Goal: Task Accomplishment & Management: Manage account settings

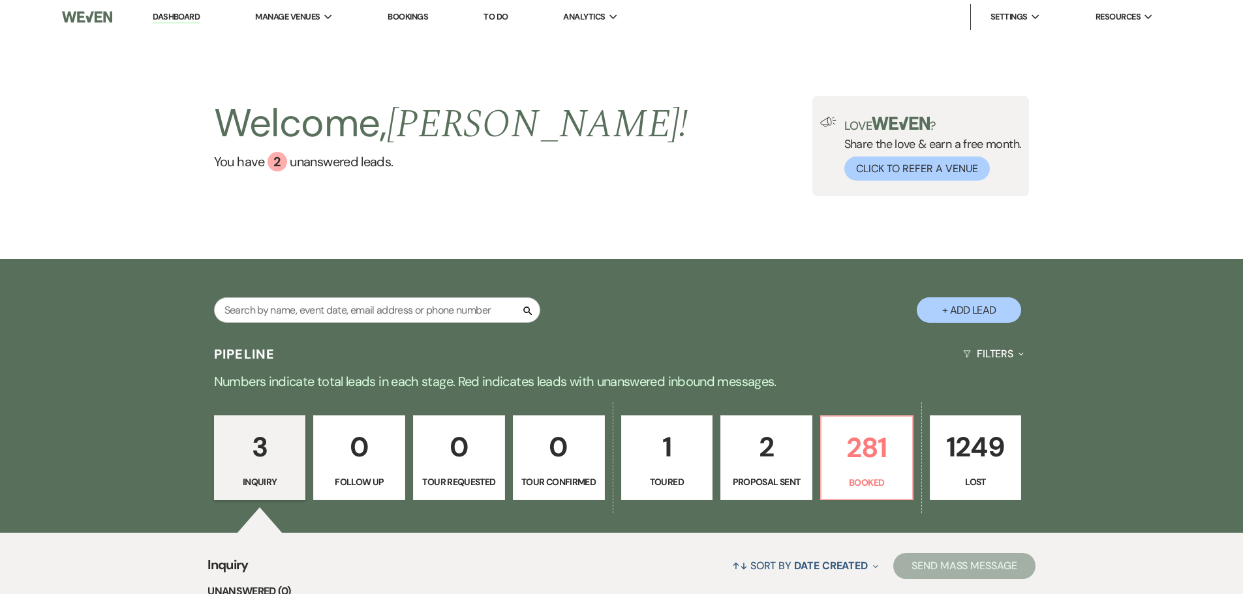
click at [558, 425] on link "0 Tour Confirmed" at bounding box center [559, 458] width 92 height 85
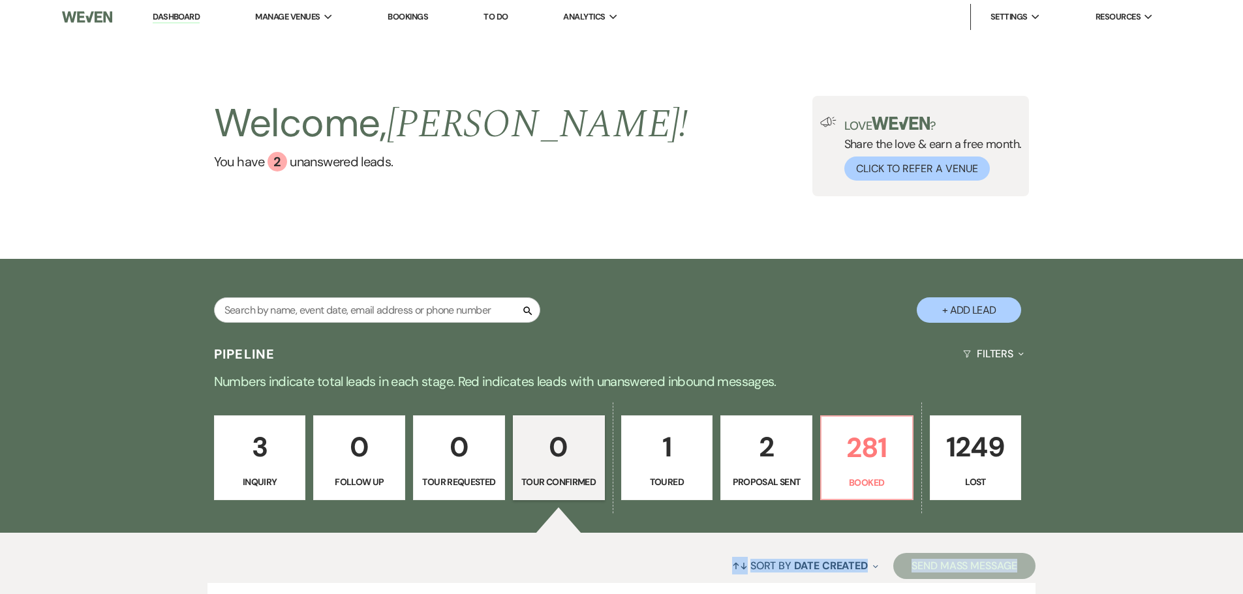
drag, startPoint x: 265, startPoint y: 621, endPoint x: 966, endPoint y: 350, distance: 751.4
click at [545, 594] on html "Dashboard Manage Venues Expand The Buttes at Reflections Bookings To Do Analyti…" at bounding box center [621, 363] width 1243 height 726
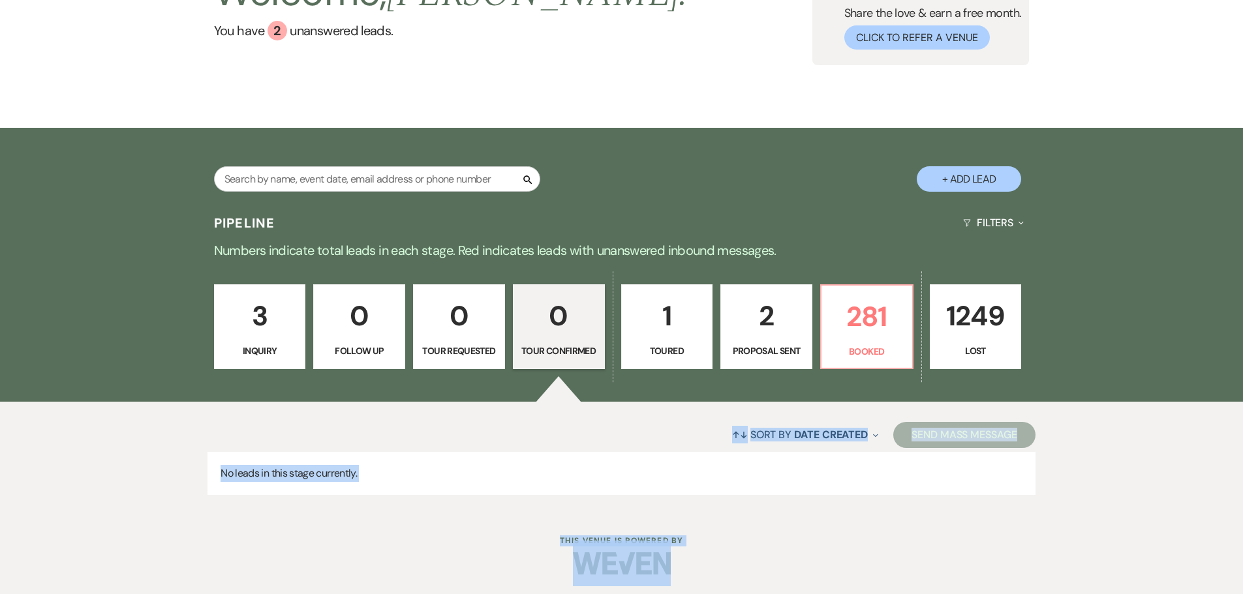
click at [666, 279] on div "3 Inquiry 0 Follow Up 0 Tour Requested 0 Tour Confirmed 1 Toured 2 Proposal Sen…" at bounding box center [622, 335] width 940 height 133
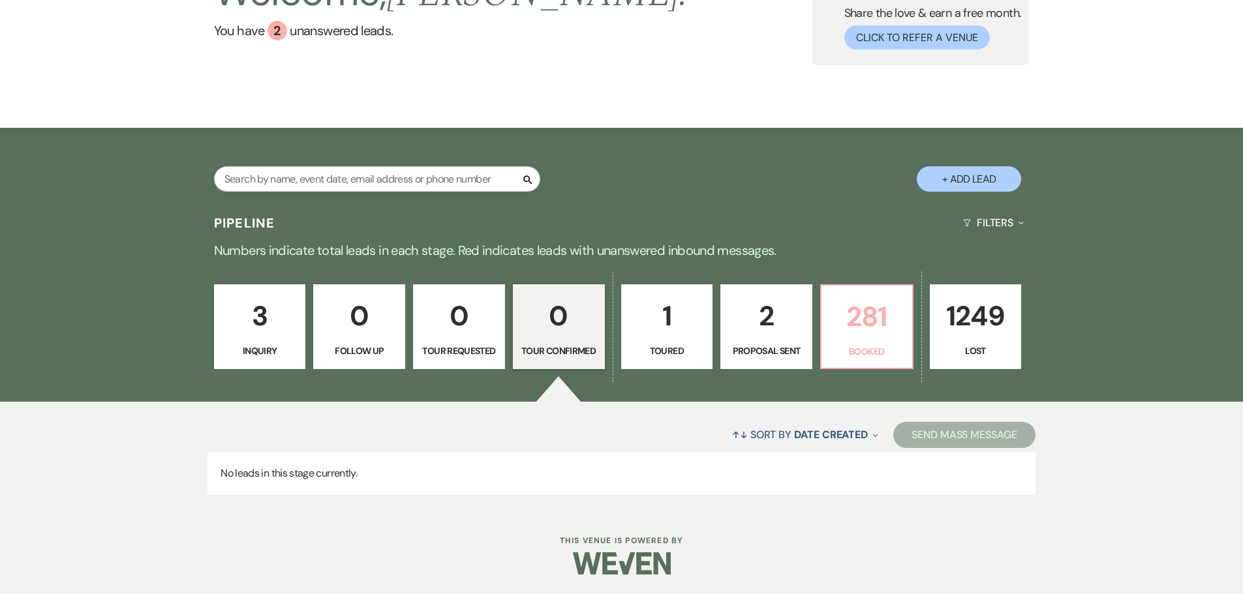
click at [855, 303] on p "281" at bounding box center [866, 317] width 75 height 44
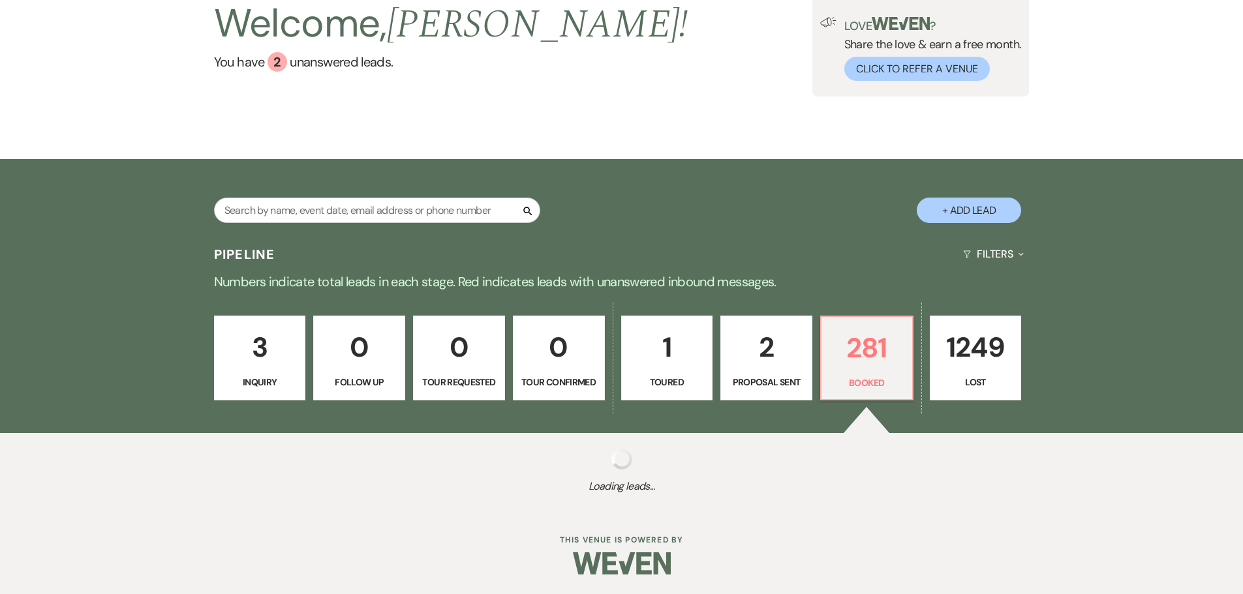
click at [876, 376] on p "Booked" at bounding box center [866, 383] width 75 height 14
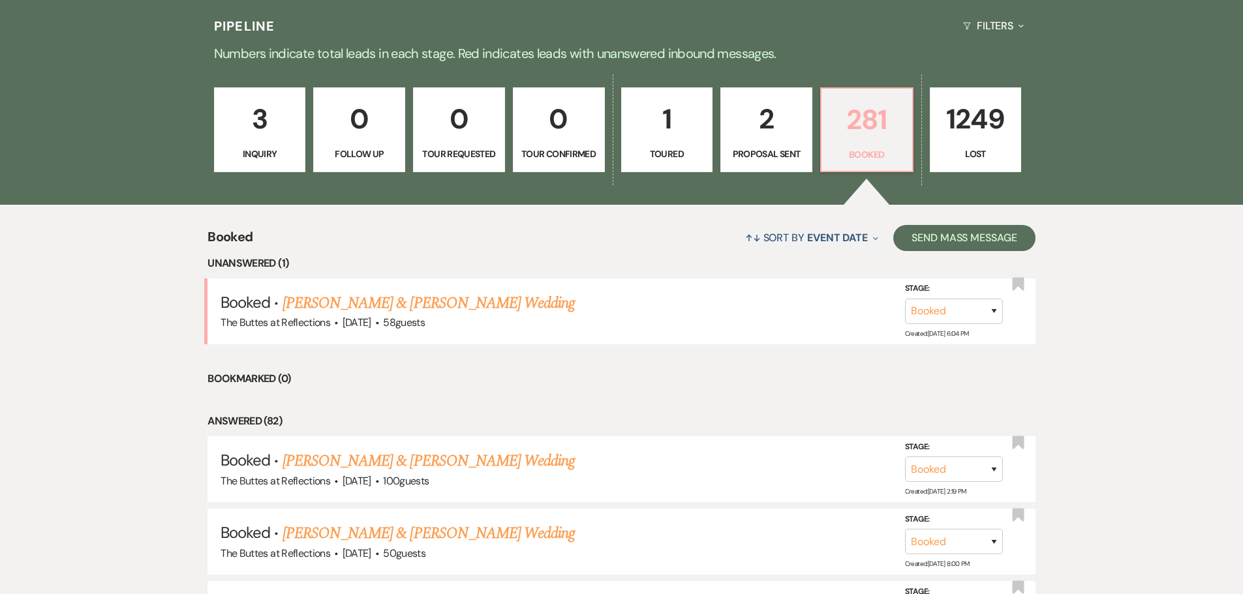
scroll to position [392, 0]
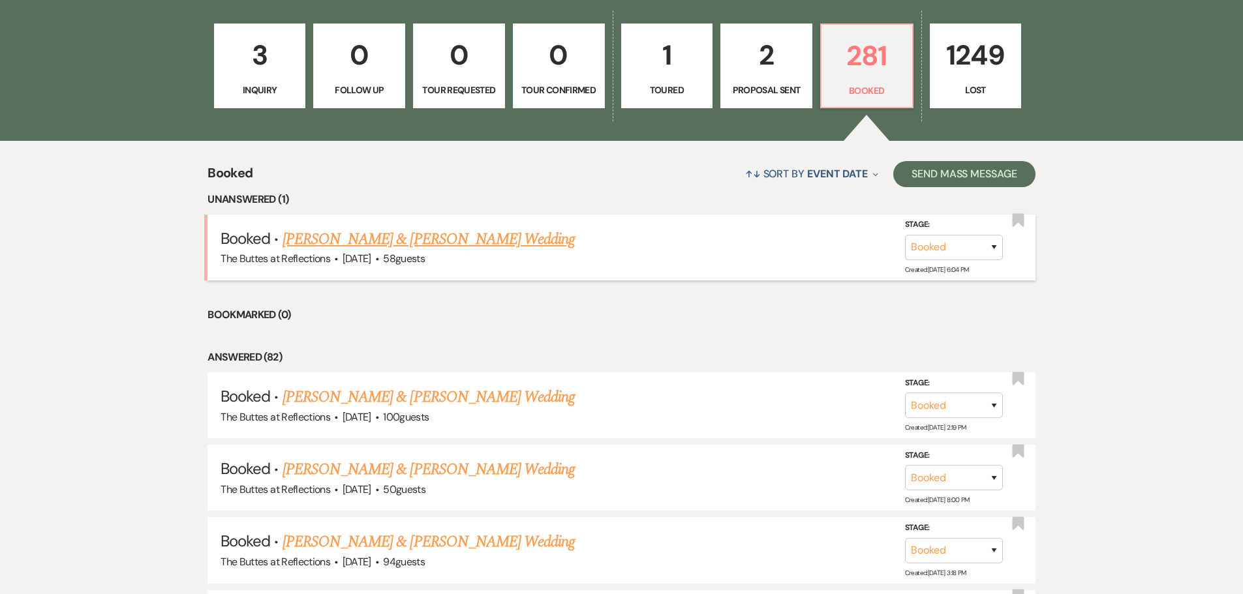
click at [420, 237] on link "[PERSON_NAME] & [PERSON_NAME] Wedding" at bounding box center [429, 239] width 292 height 23
